Goal: Information Seeking & Learning: Stay updated

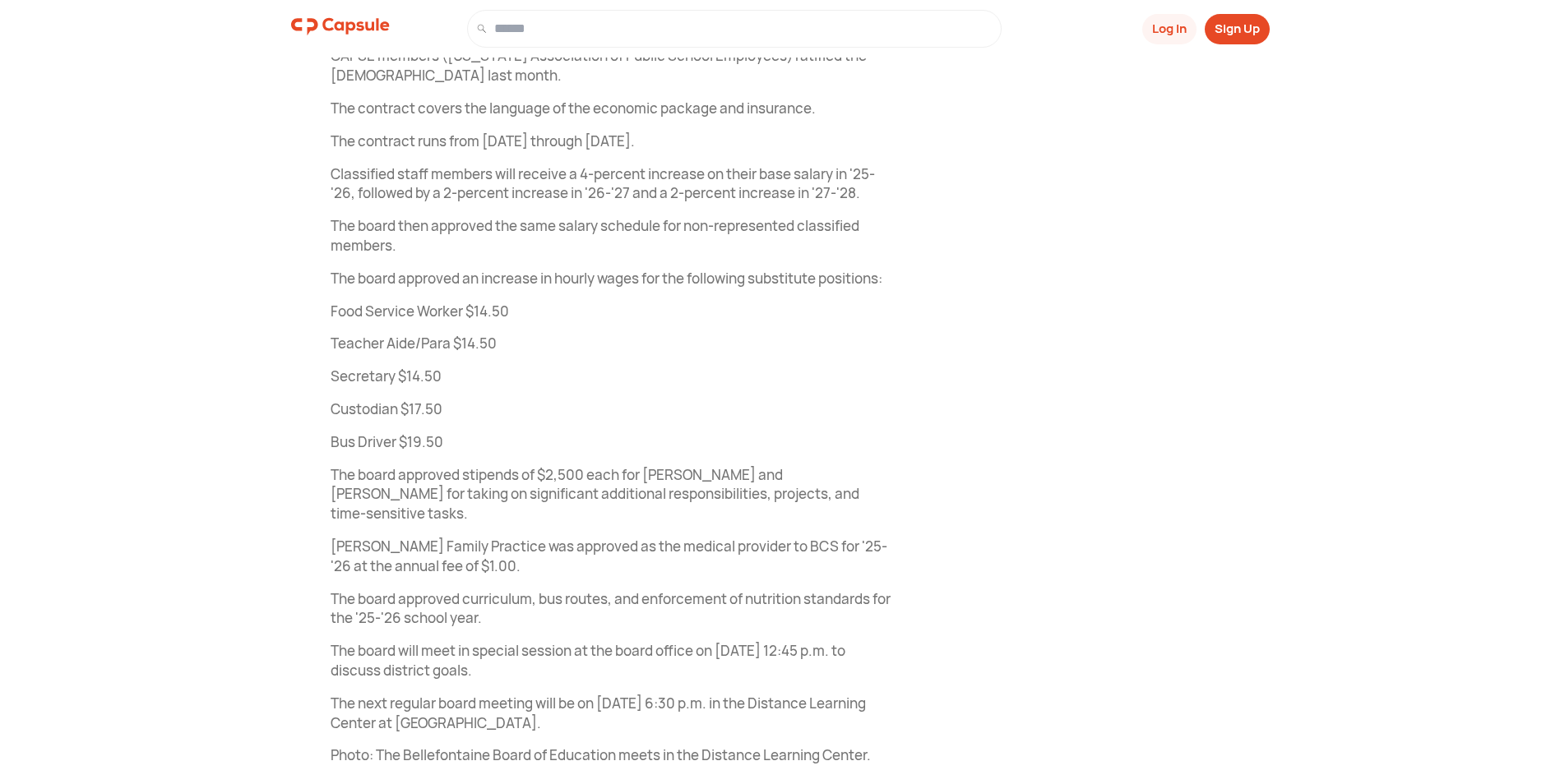
scroll to position [6816, 0]
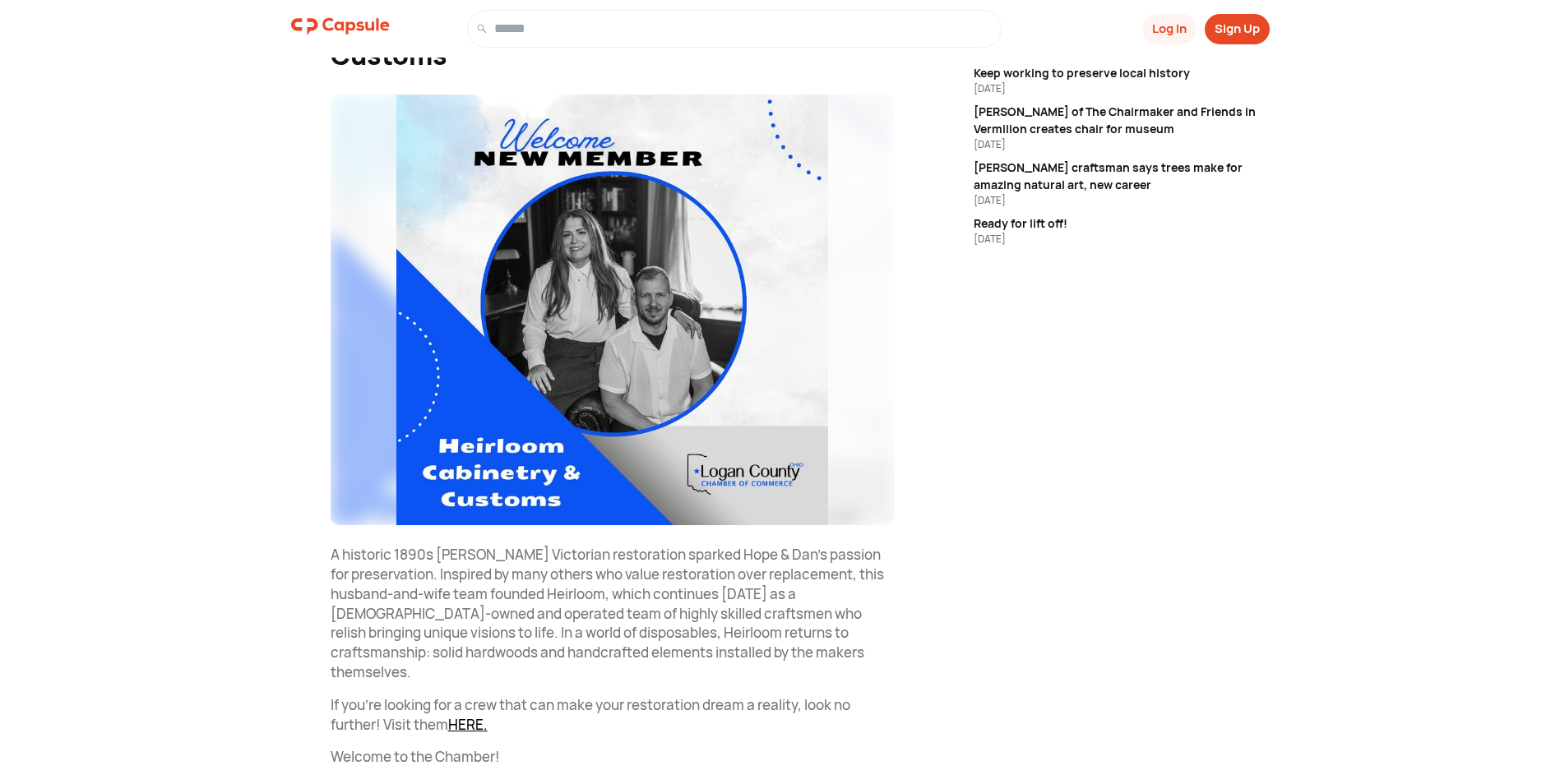
scroll to position [241, 0]
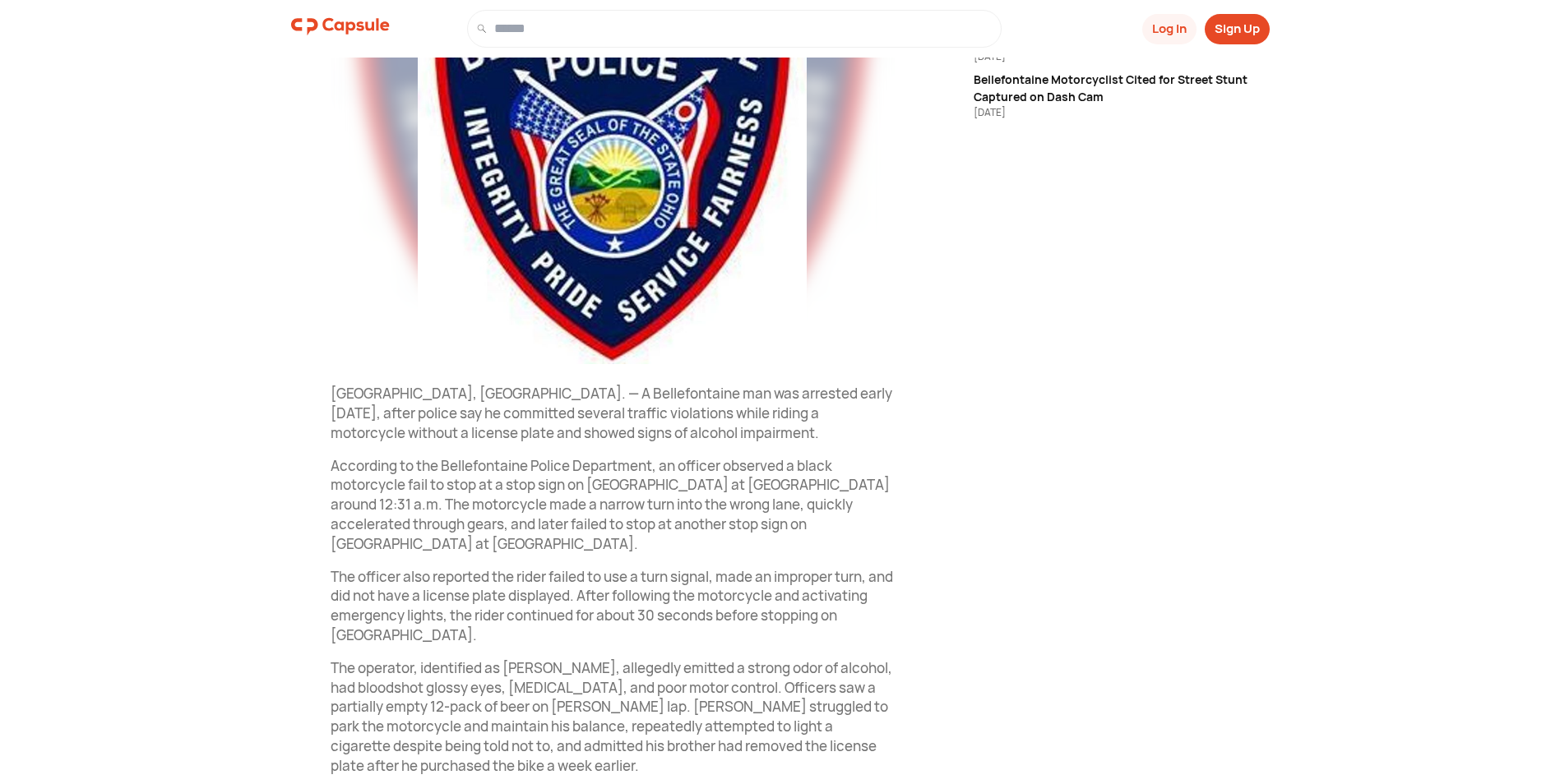
scroll to position [329, 0]
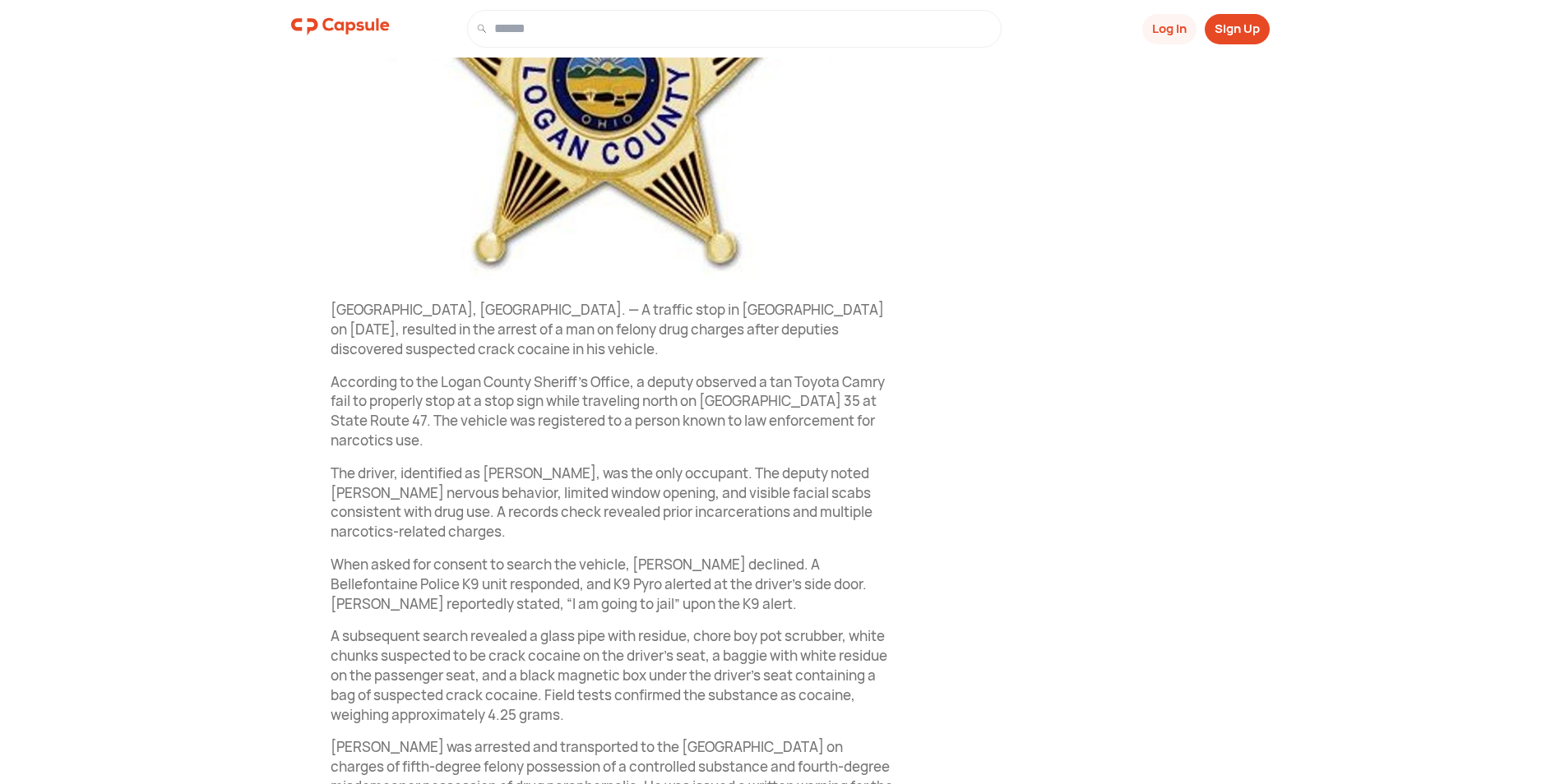
scroll to position [411, 0]
